Goal: Task Accomplishment & Management: Use online tool/utility

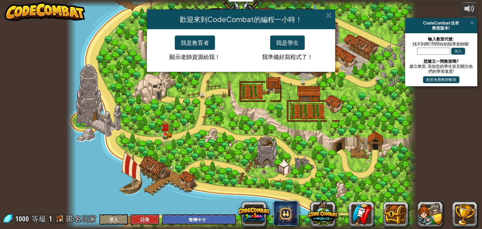
select select "zh-HANT"
click at [288, 43] on button "我是學生" at bounding box center [287, 42] width 35 height 14
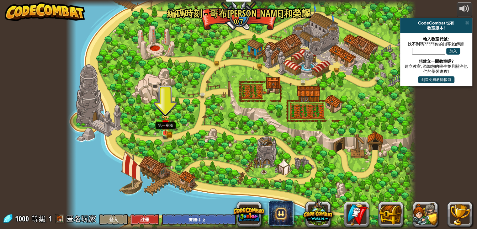
click at [166, 130] on img at bounding box center [165, 124] width 9 height 19
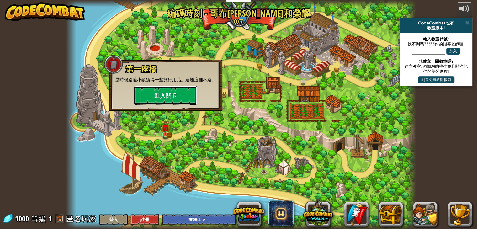
click at [160, 95] on button "進入關卡" at bounding box center [165, 95] width 63 height 19
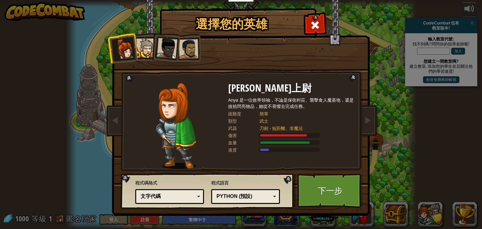
click at [149, 46] on div at bounding box center [145, 48] width 19 height 19
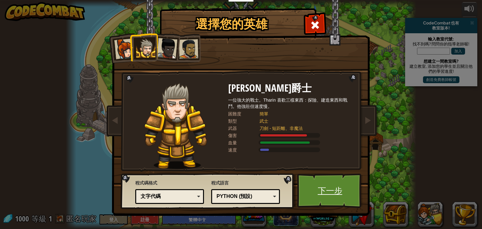
click at [309, 189] on link "下一步" at bounding box center [330, 191] width 66 height 35
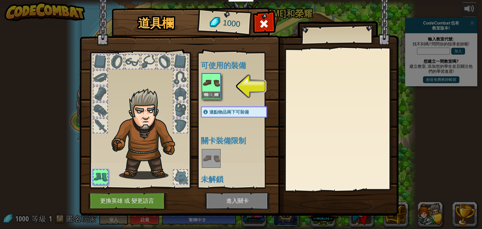
click at [210, 83] on img at bounding box center [211, 83] width 18 height 18
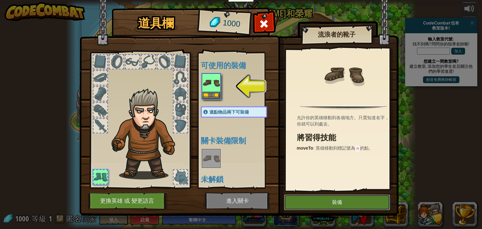
click at [369, 198] on button "裝備" at bounding box center [337, 203] width 106 height 16
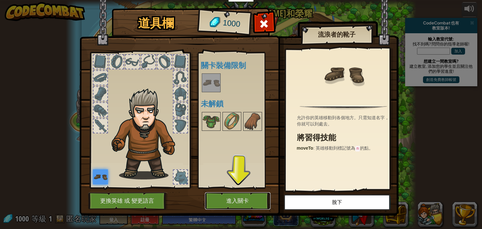
click at [254, 201] on button "進入關卡" at bounding box center [238, 200] width 66 height 17
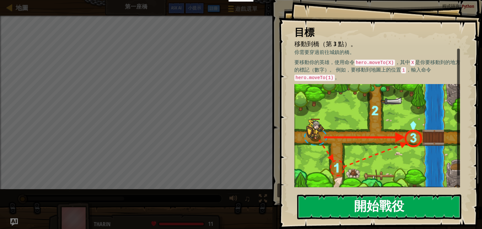
click at [414, 211] on button "開始戰役" at bounding box center [379, 207] width 164 height 25
